Goal: Information Seeking & Learning: Check status

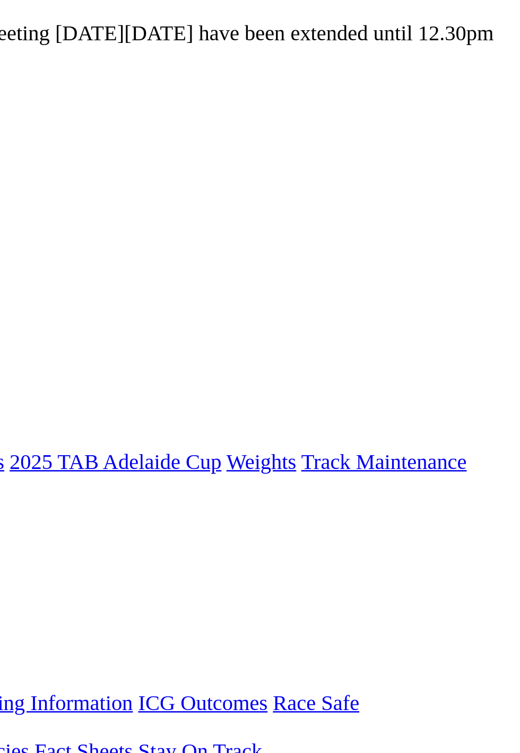
click at [19, 525] on link "R12" at bounding box center [11, 529] width 14 height 9
click at [48, 525] on span "2 10 7 4" at bounding box center [35, 529] width 28 height 9
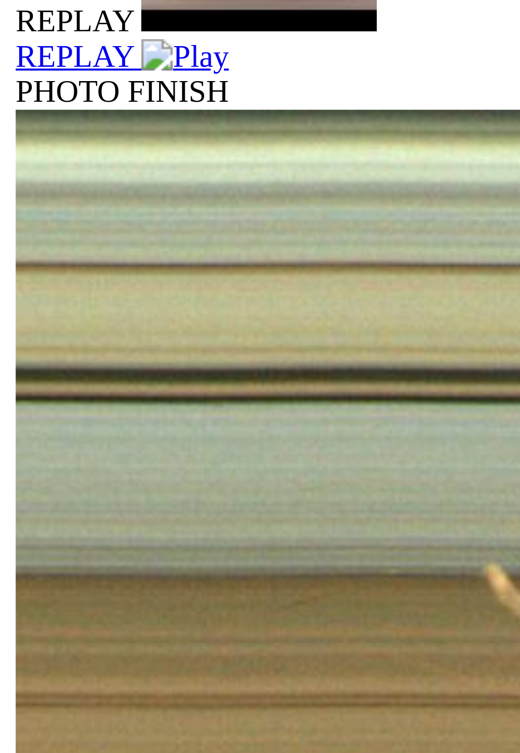
scroll to position [378, 0]
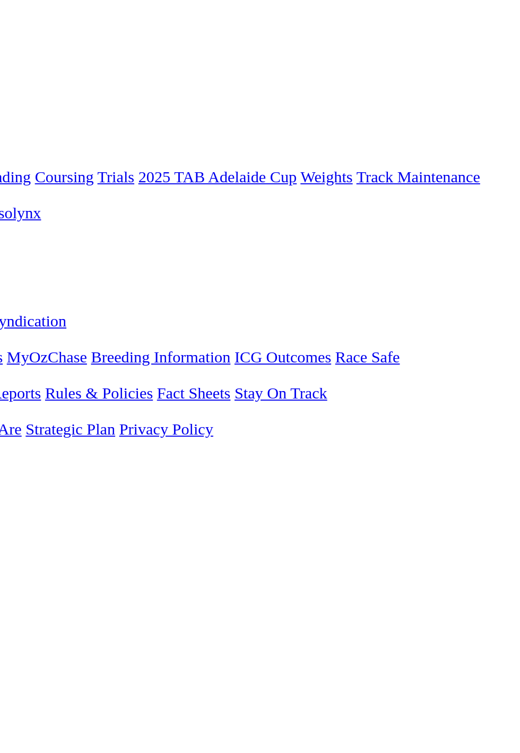
click at [23, 458] on link "F" at bounding box center [21, 462] width 5 height 9
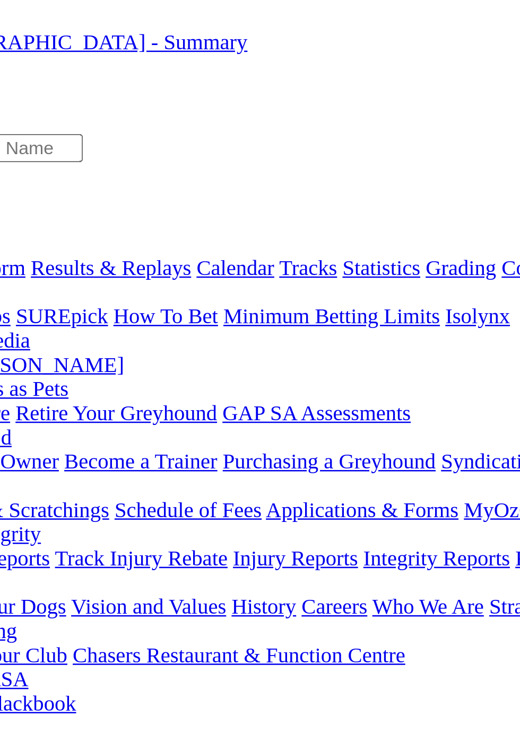
click at [166, 592] on link "GORSKI SEMI TIPPERS STAKE CTA Division1" at bounding box center [107, 596] width 207 height 9
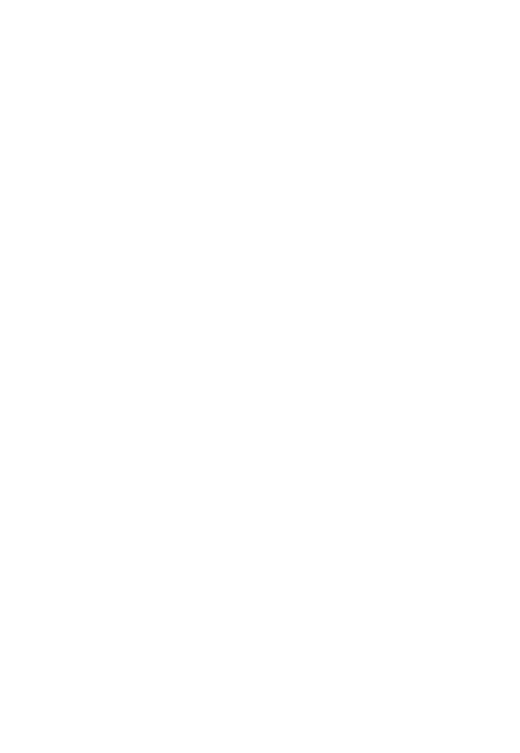
scroll to position [87, 0]
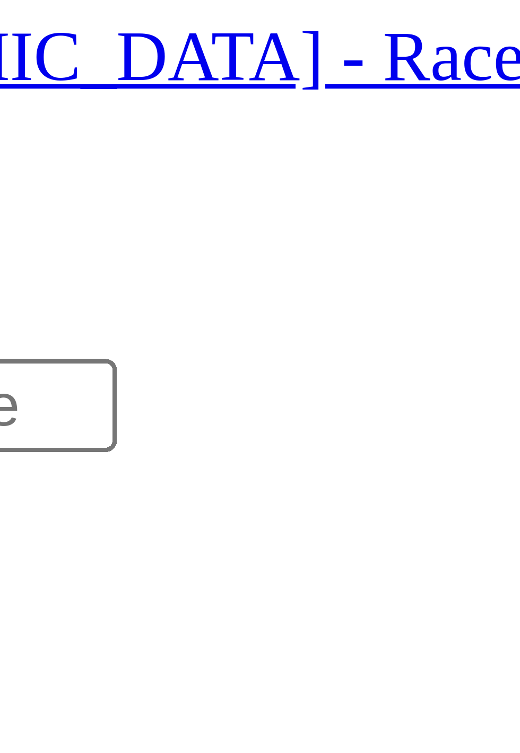
click at [40, 342] on span "8 7 1 4" at bounding box center [27, 346] width 23 height 9
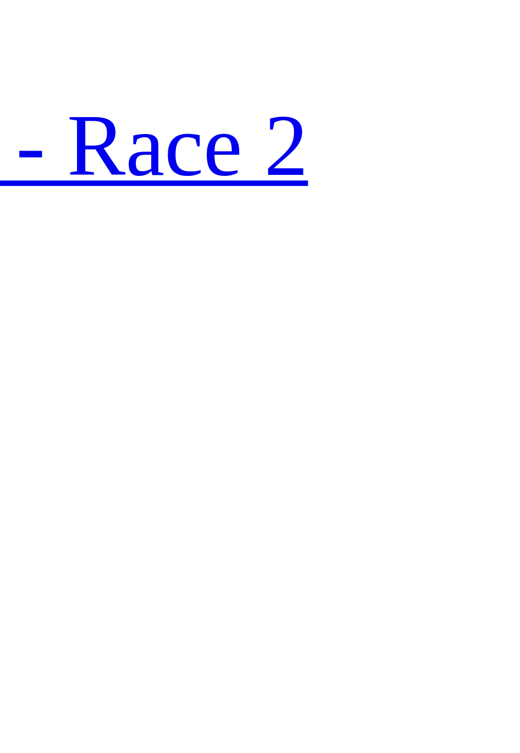
click at [14, 439] on link "R3" at bounding box center [9, 443] width 10 height 9
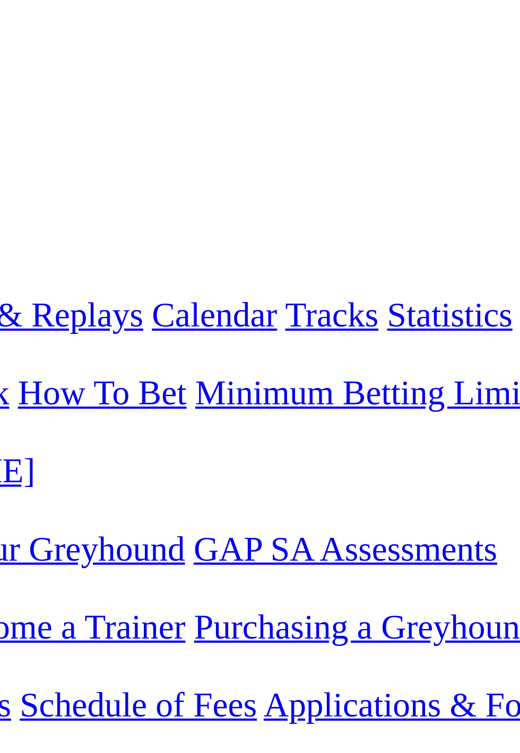
click at [14, 448] on link "R4" at bounding box center [9, 452] width 10 height 9
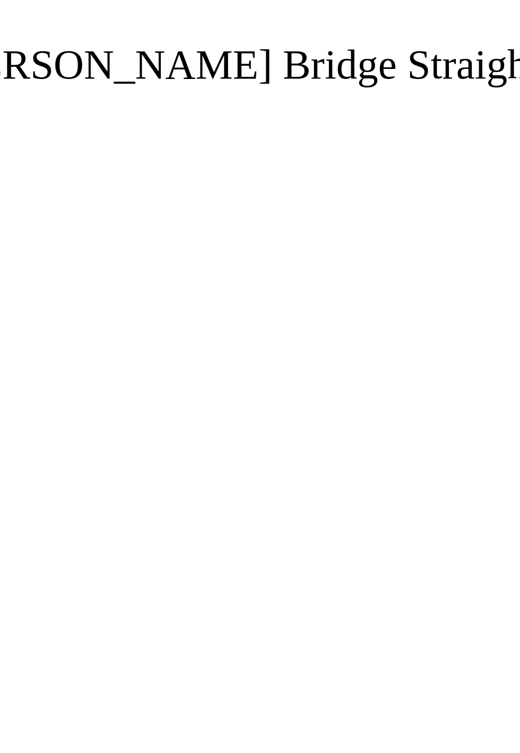
click at [14, 458] on link "R5" at bounding box center [9, 462] width 10 height 9
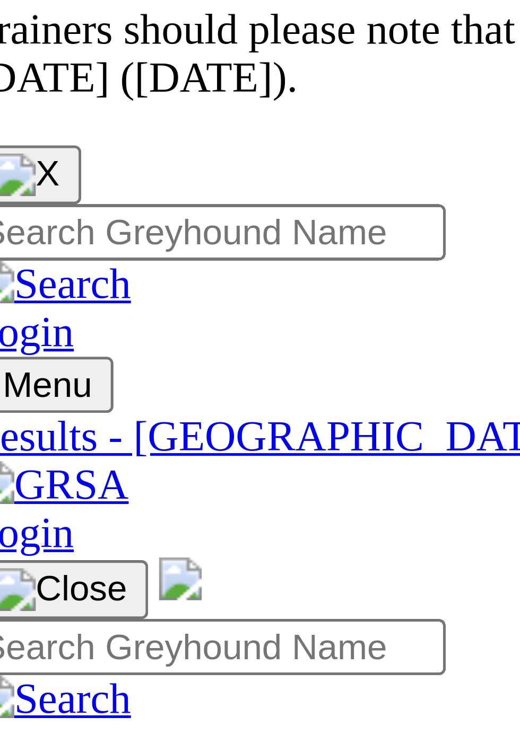
scroll to position [5, 0]
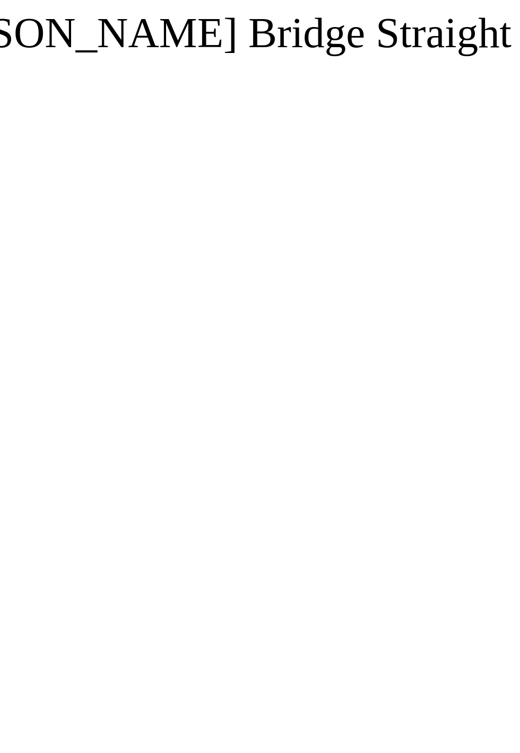
click at [40, 463] on span "1 5 6 3" at bounding box center [27, 467] width 23 height 9
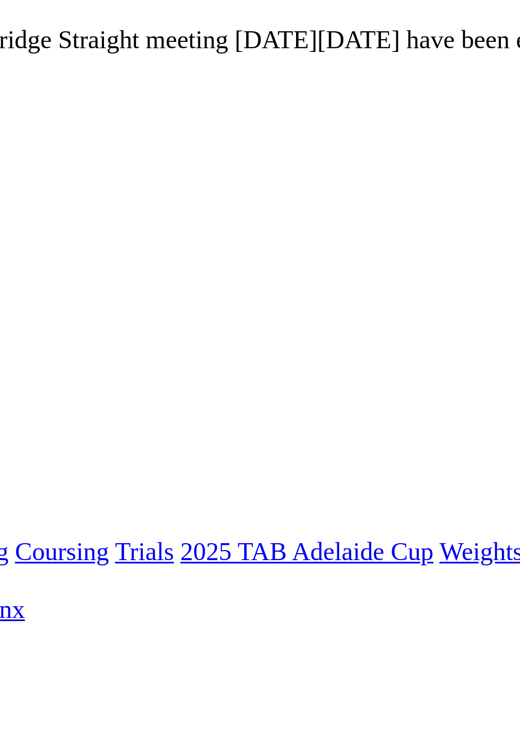
click at [300, 477] on div "R7 2 8 7 10" at bounding box center [259, 482] width 511 height 10
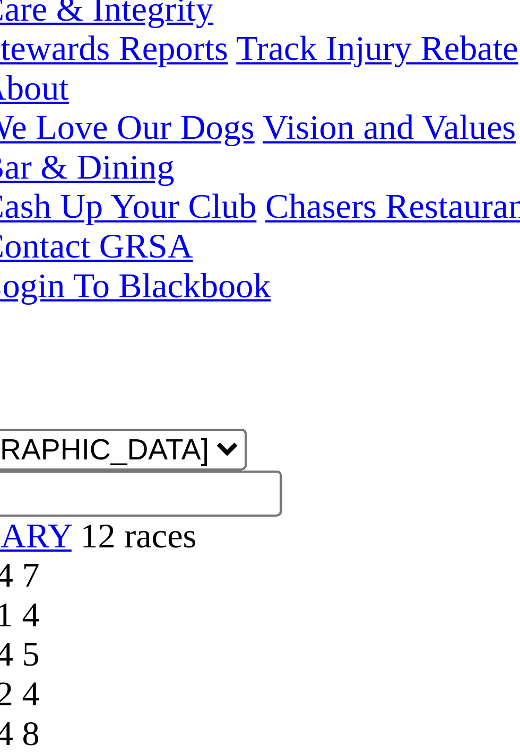
scroll to position [1, 0]
